Goal: Find specific page/section: Find specific page/section

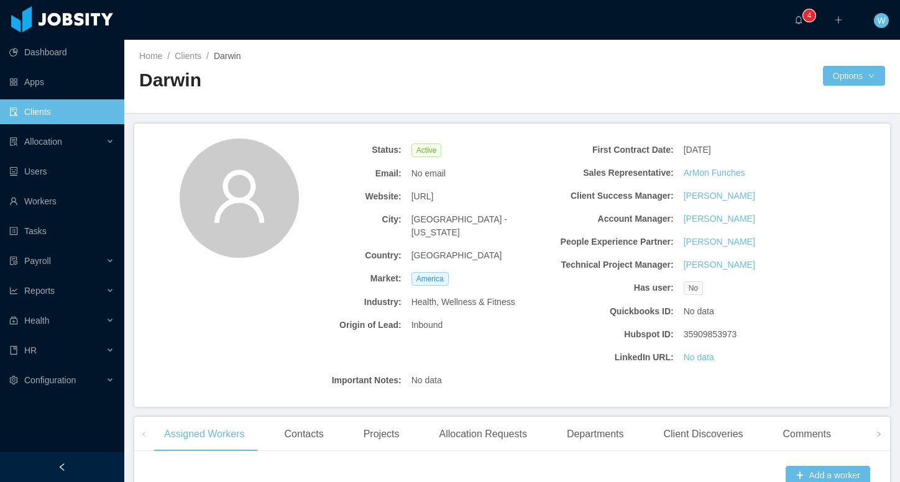
click at [29, 112] on link "Clients" at bounding box center [61, 111] width 105 height 25
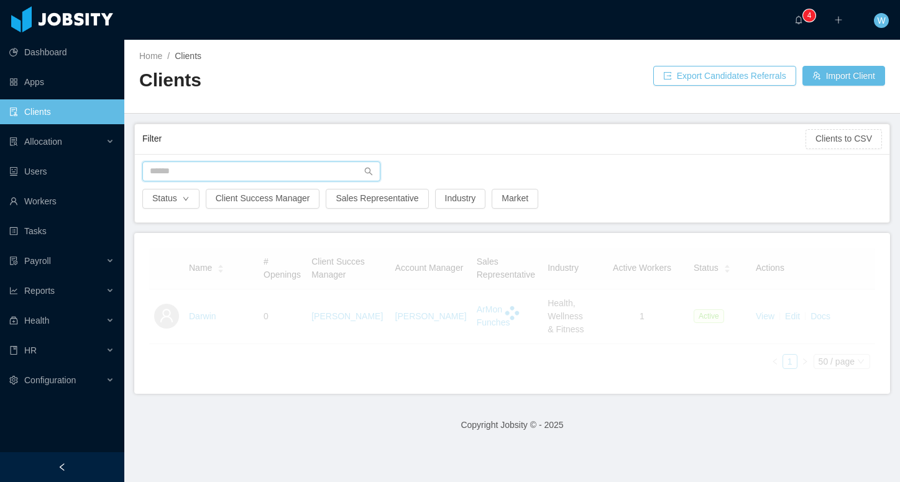
click at [231, 179] on input "text" at bounding box center [261, 172] width 238 height 20
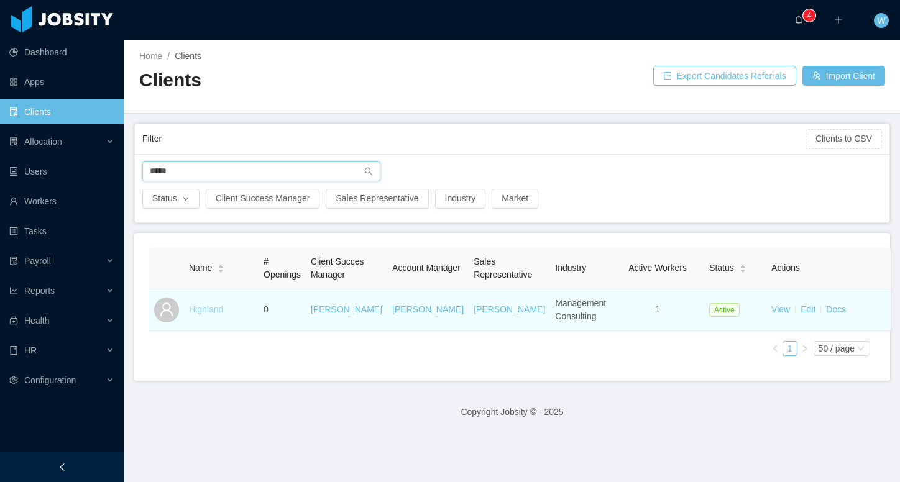
type input "*****"
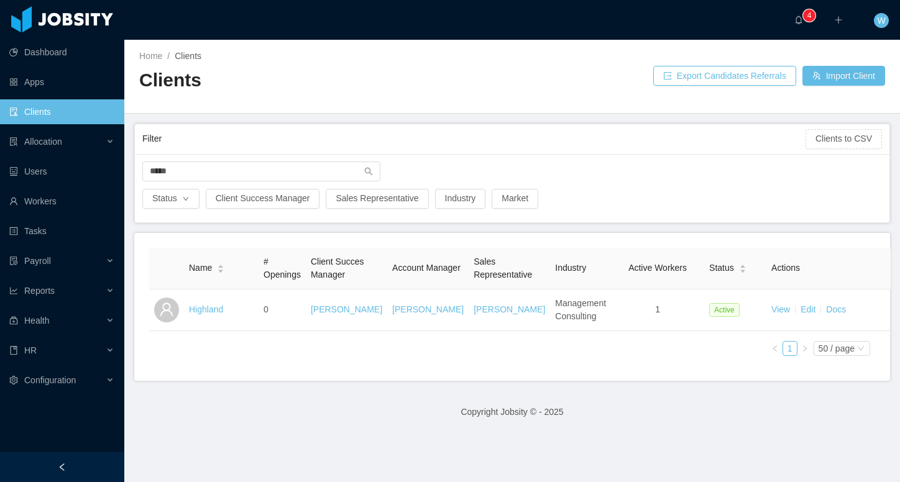
click at [213, 315] on link "Highland" at bounding box center [206, 310] width 34 height 10
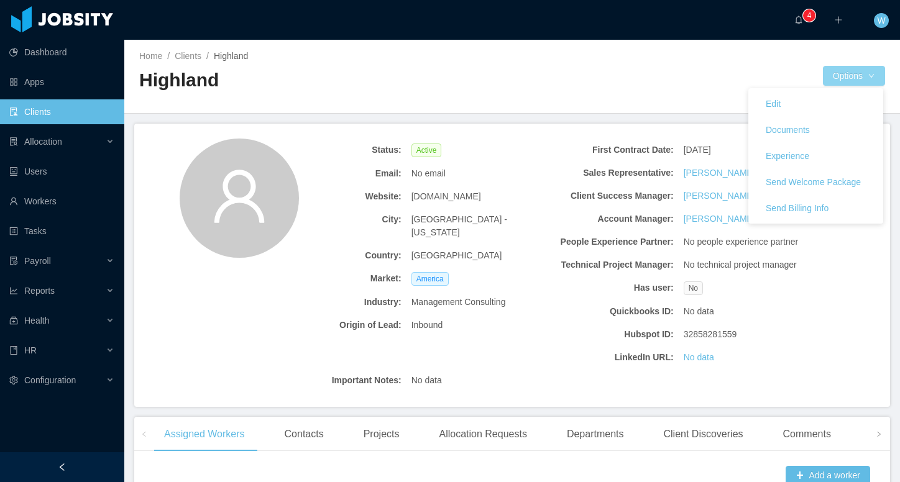
click at [863, 80] on button "Options" at bounding box center [854, 76] width 62 height 20
click at [834, 126] on link "Documents" at bounding box center [815, 130] width 135 height 26
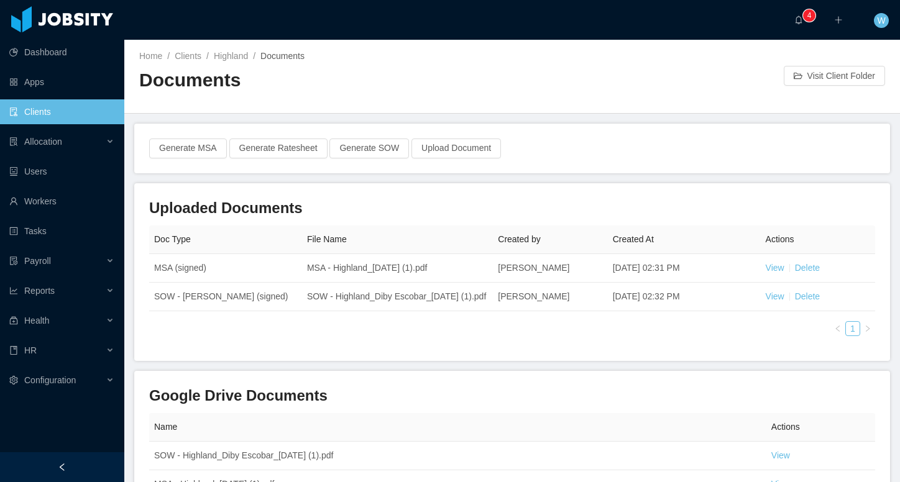
scroll to position [9, 0]
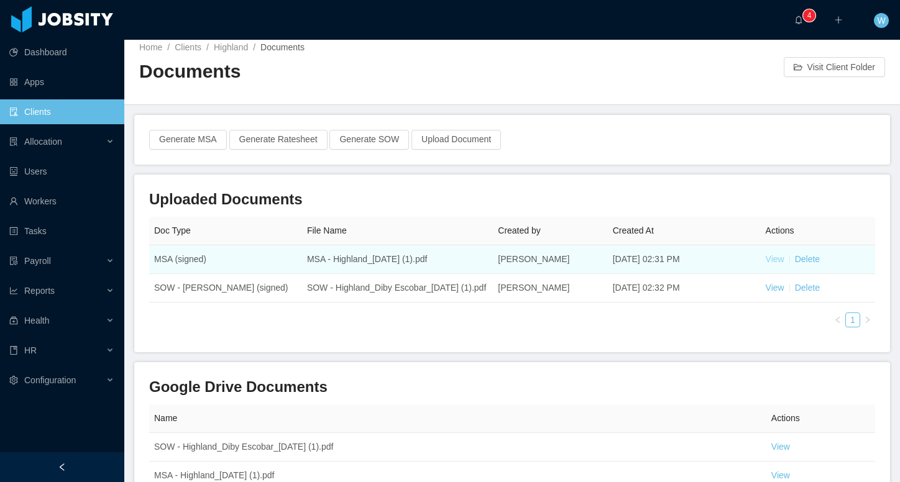
click at [774, 261] on link "View" at bounding box center [775, 259] width 19 height 10
